Goal: Task Accomplishment & Management: Complete application form

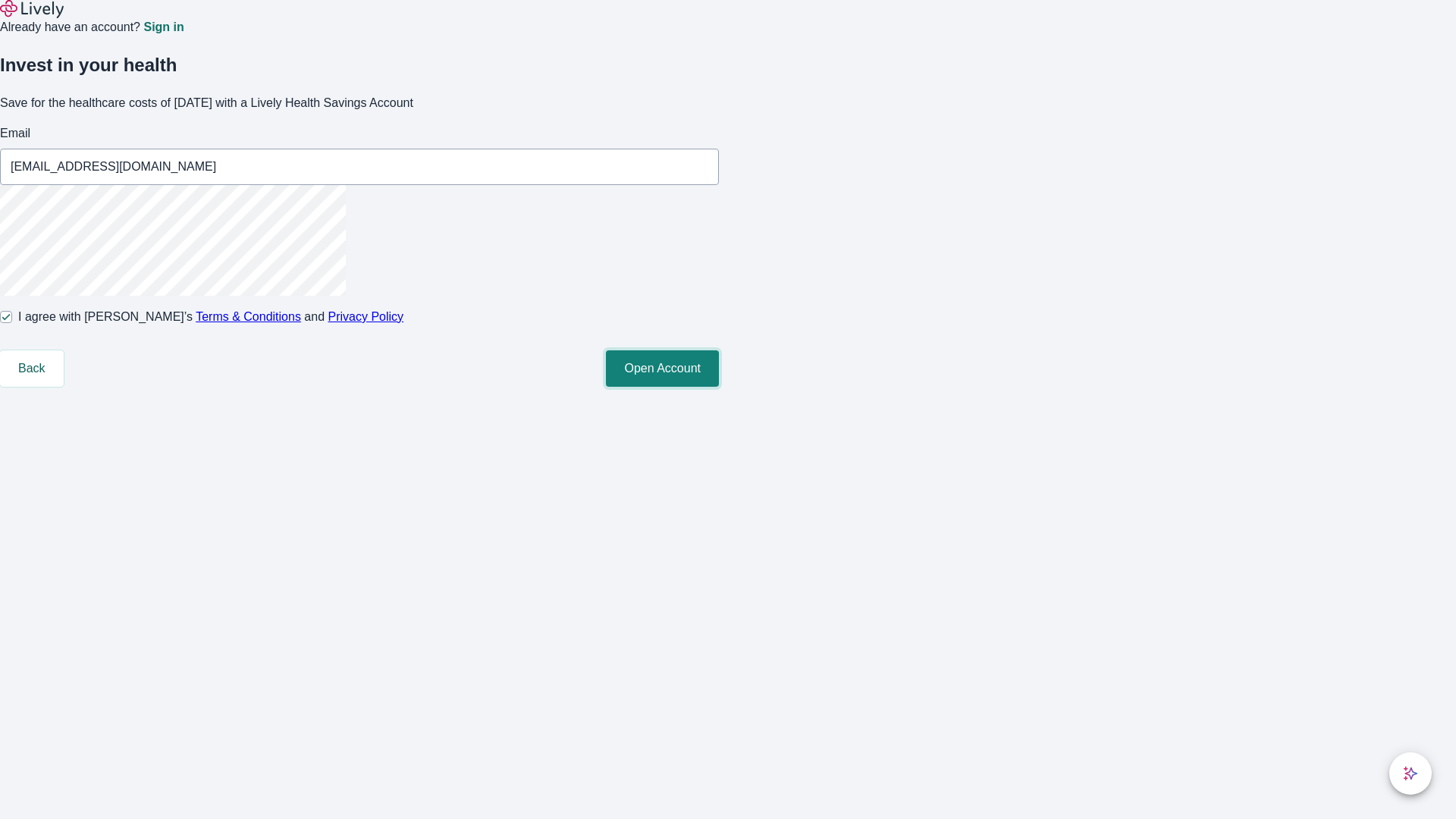
click at [719, 387] on button "Open Account" at bounding box center [662, 368] width 113 height 36
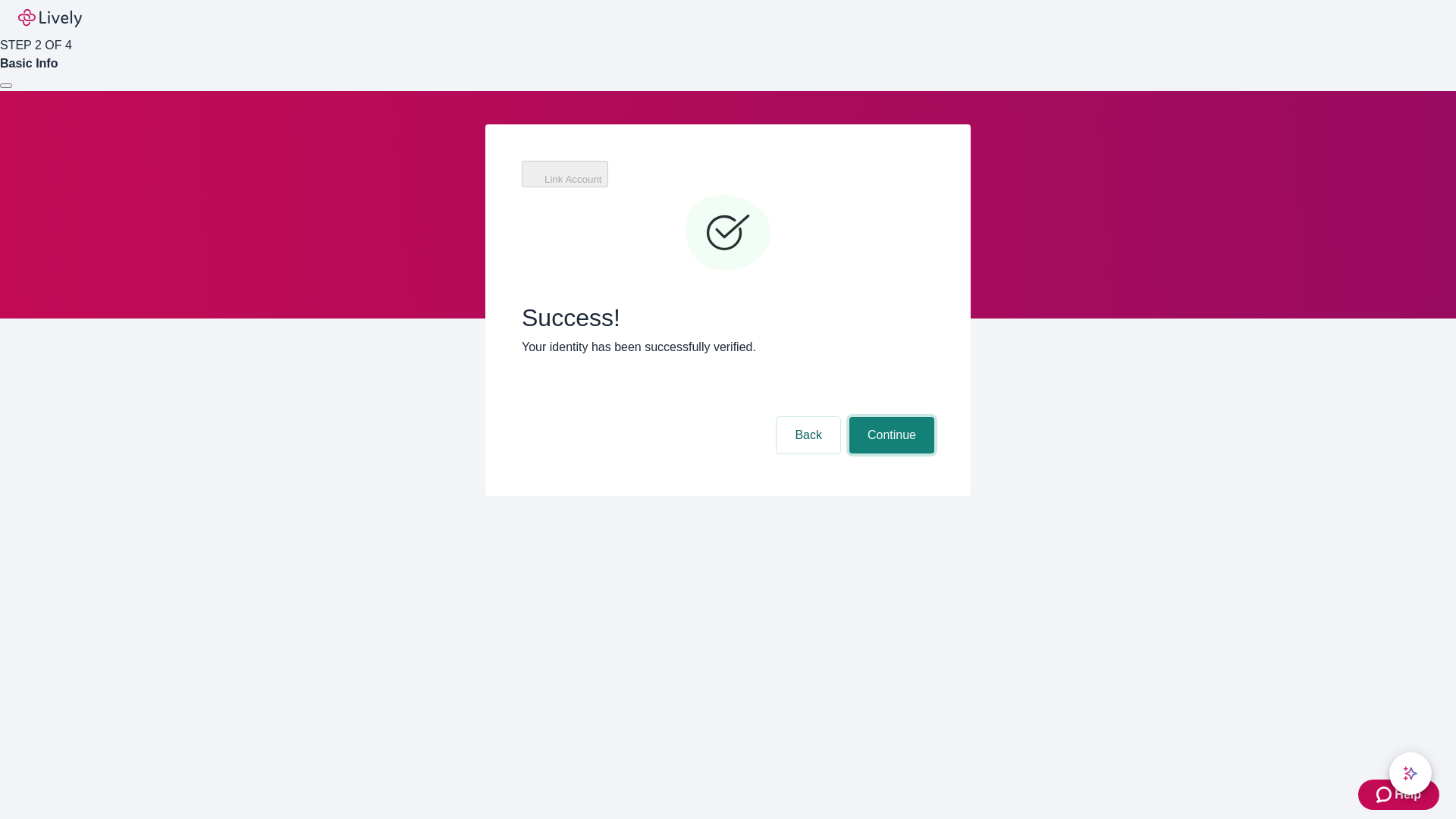
click at [889, 417] on button "Continue" at bounding box center [891, 435] width 85 height 36
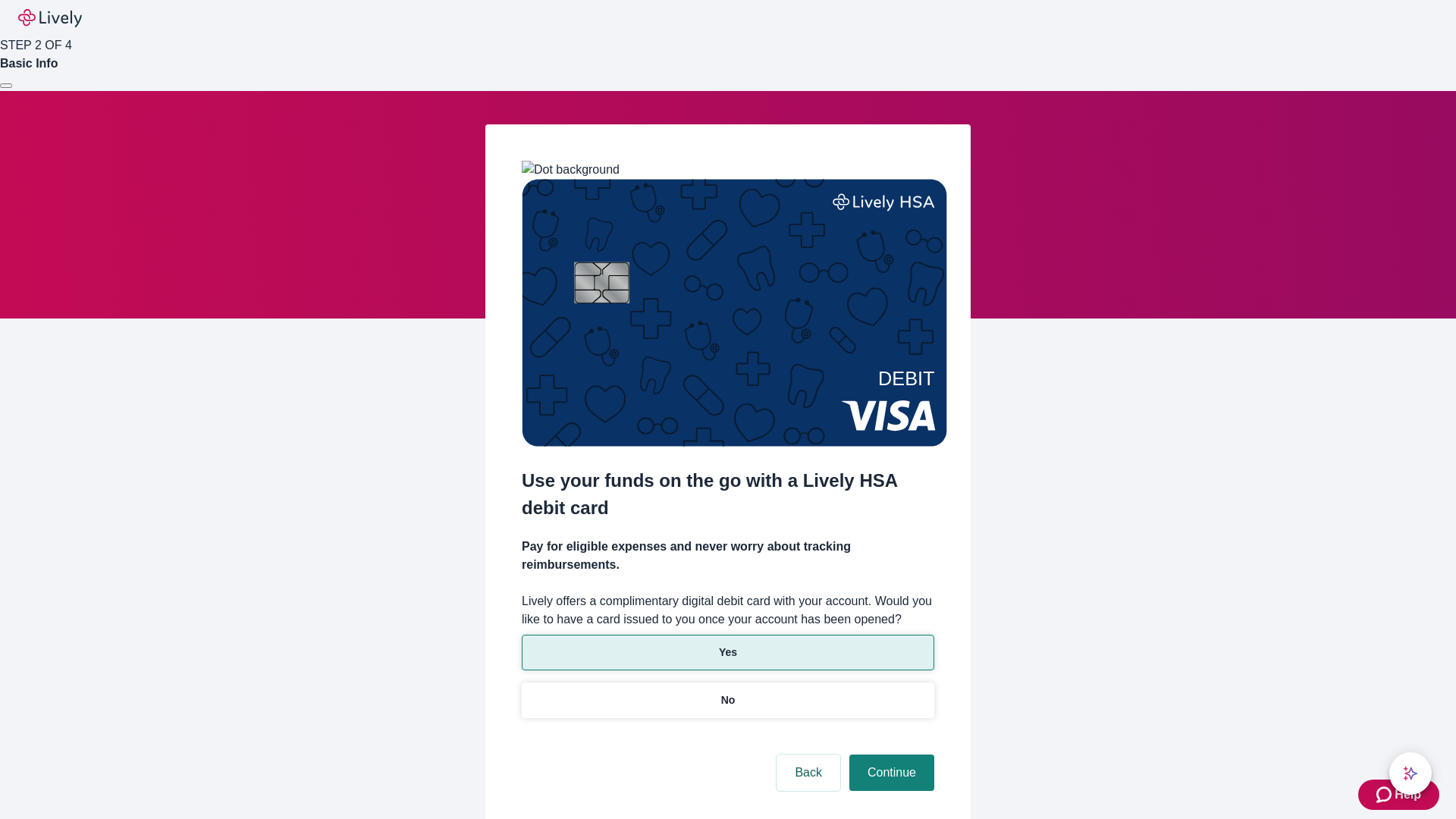
click at [728, 644] on p "Yes" at bounding box center [728, 652] width 19 height 16
click at [889, 755] on button "Continue" at bounding box center [891, 772] width 85 height 36
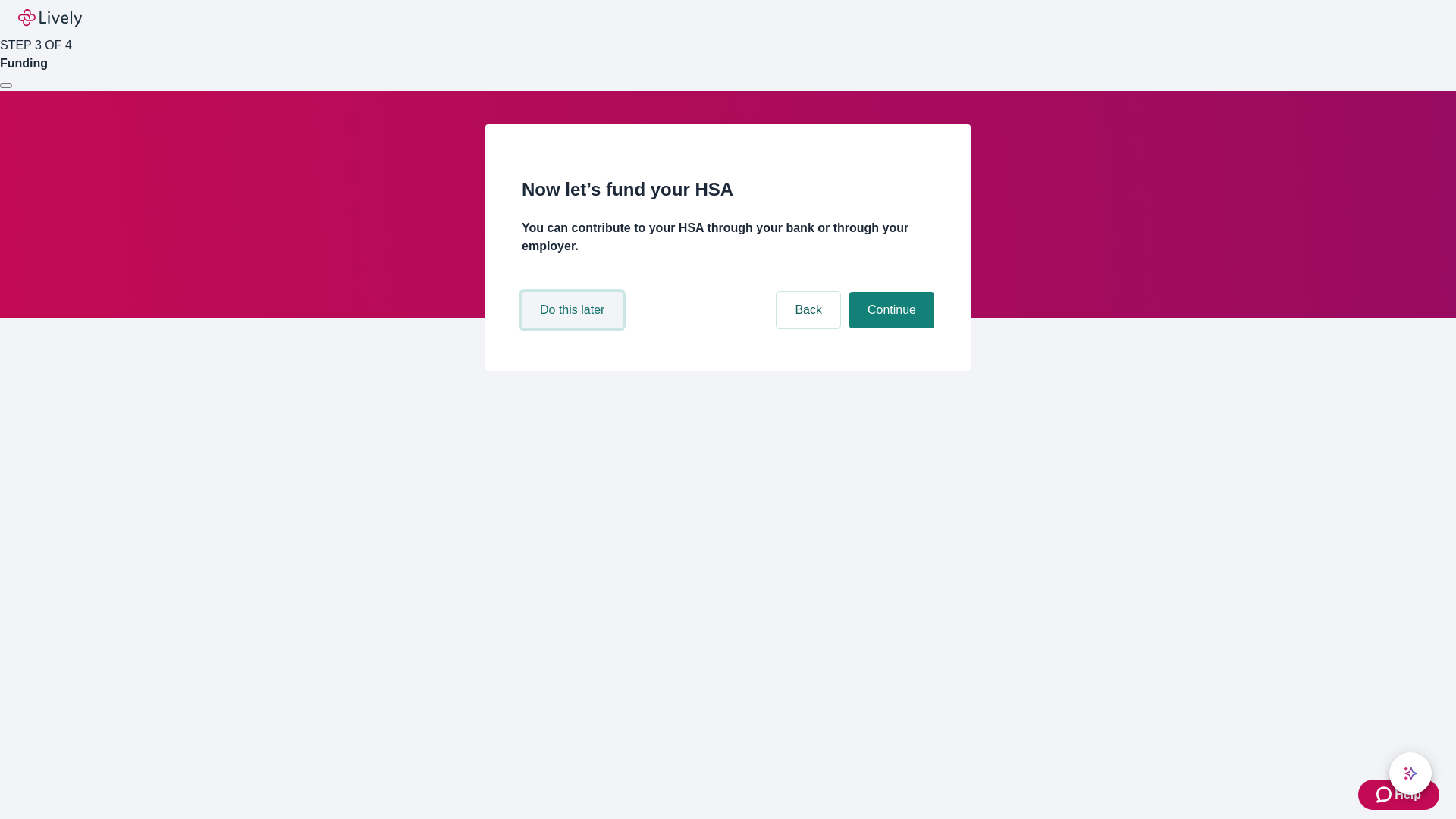
click at [574, 329] on button "Do this later" at bounding box center [571, 309] width 100 height 36
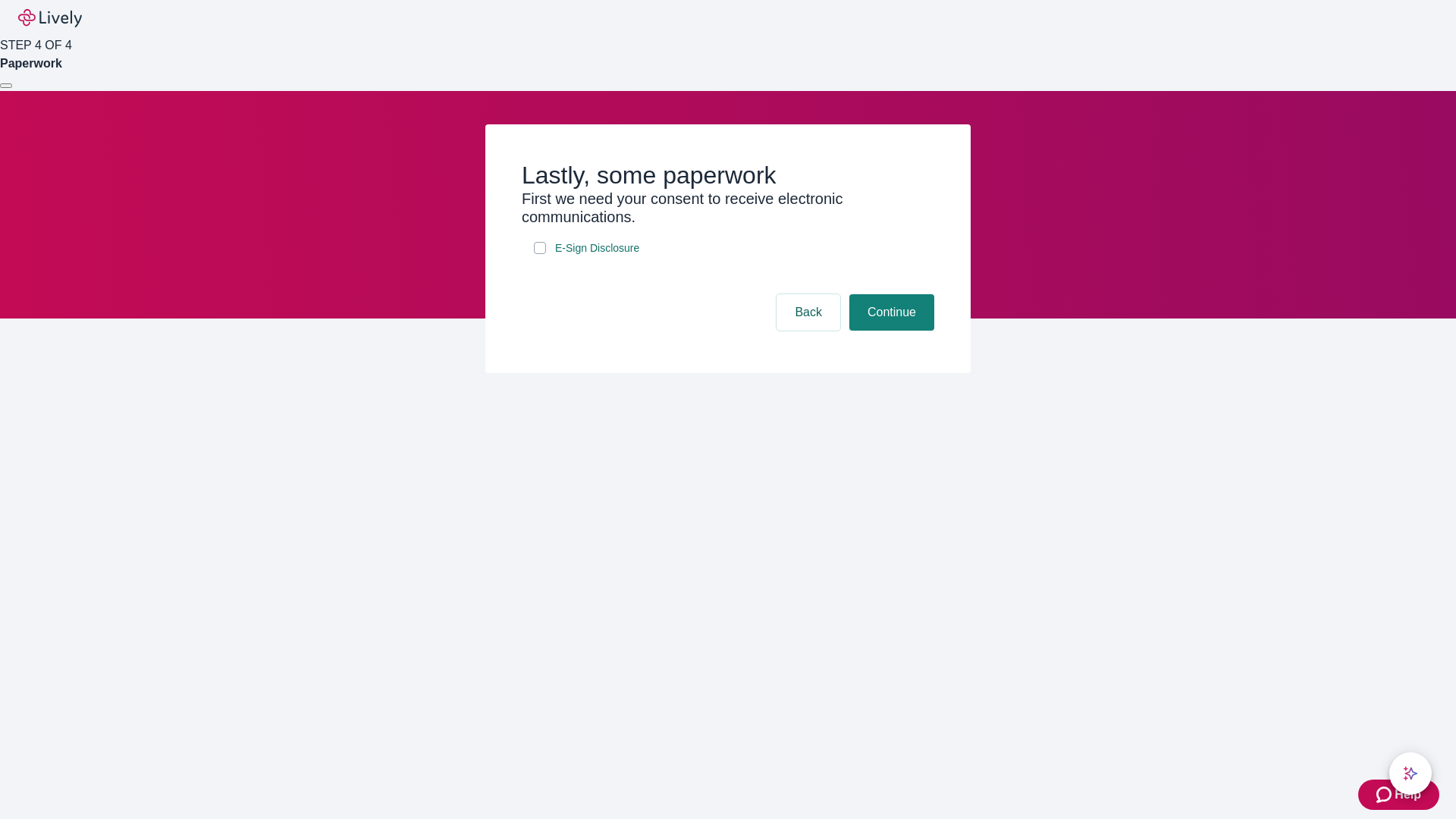
click at [540, 254] on input "E-Sign Disclosure" at bounding box center [539, 248] width 12 height 12
checkbox input "true"
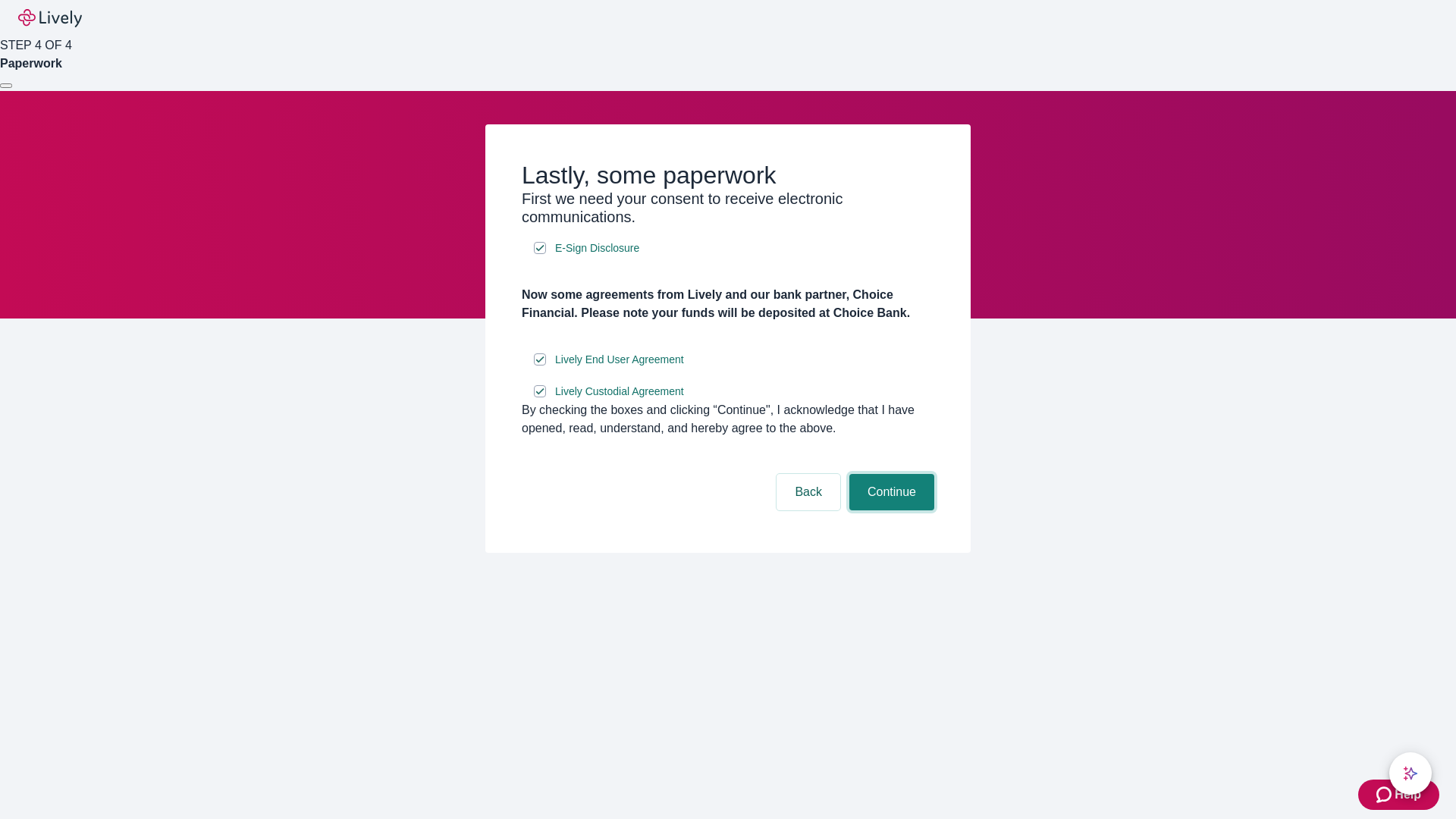
click at [889, 510] on button "Continue" at bounding box center [891, 491] width 85 height 36
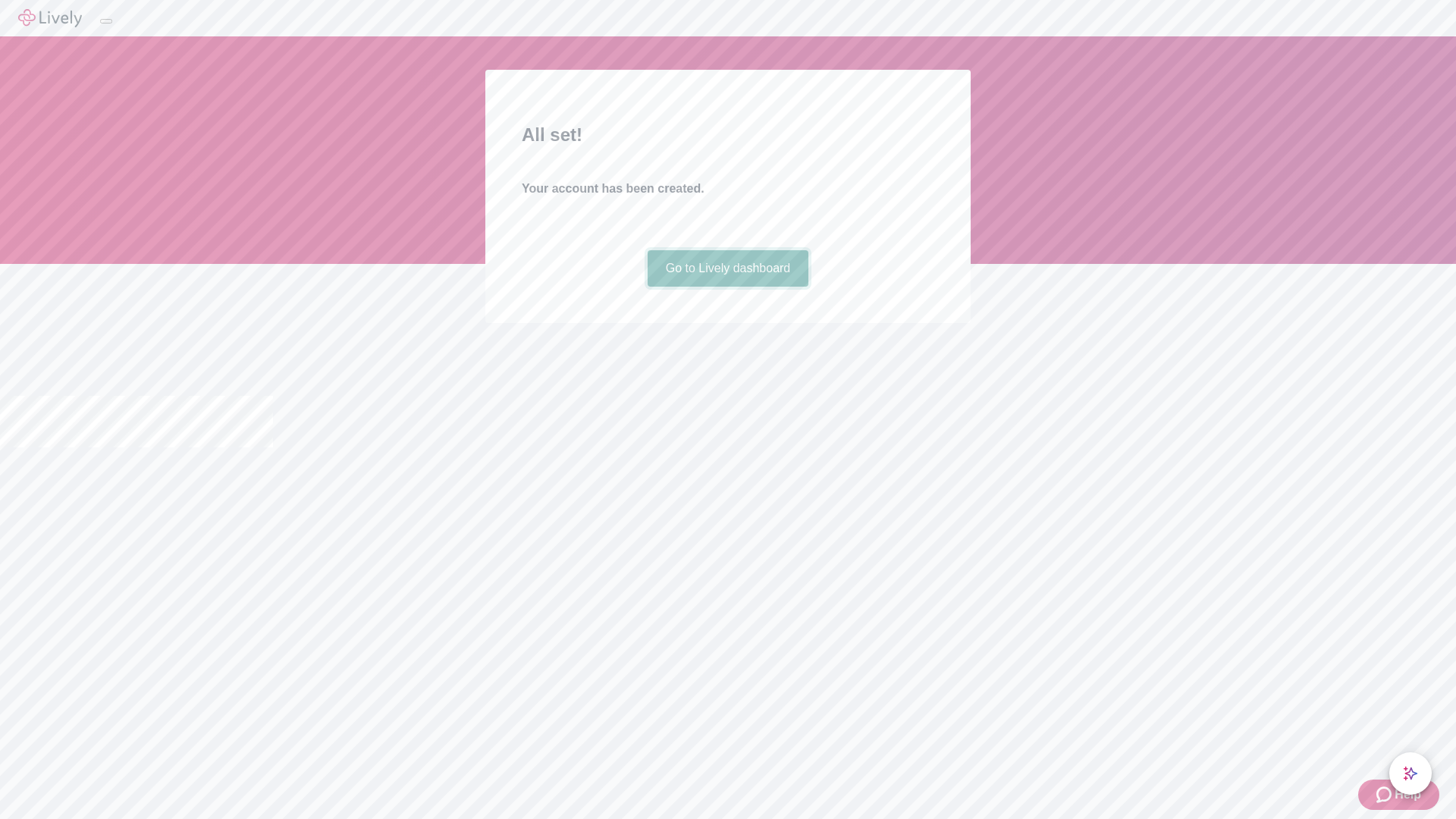
click at [728, 287] on link "Go to Lively dashboard" at bounding box center [728, 268] width 162 height 36
